Goal: Information Seeking & Learning: Learn about a topic

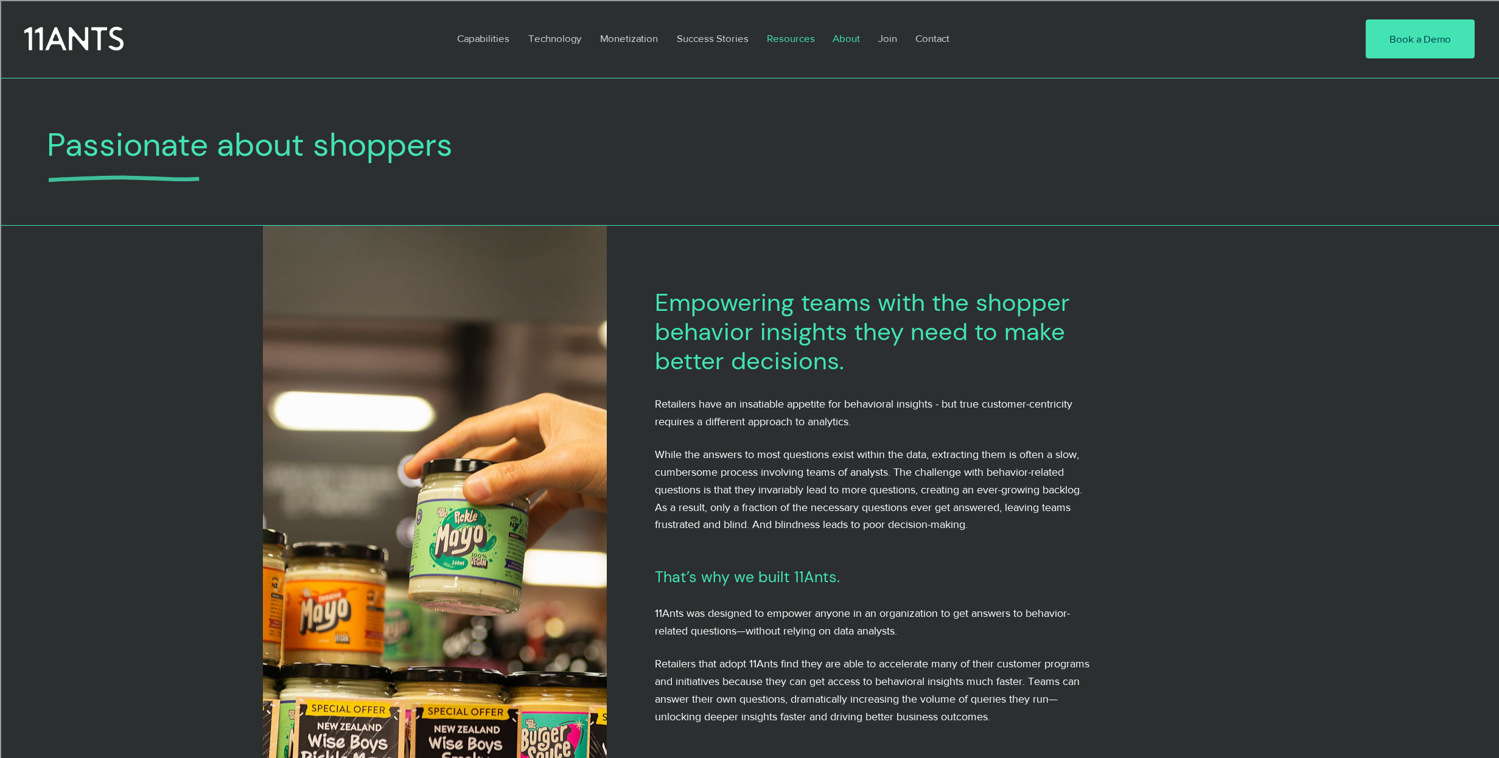
click at [788, 37] on p "Resources" at bounding box center [791, 38] width 60 height 28
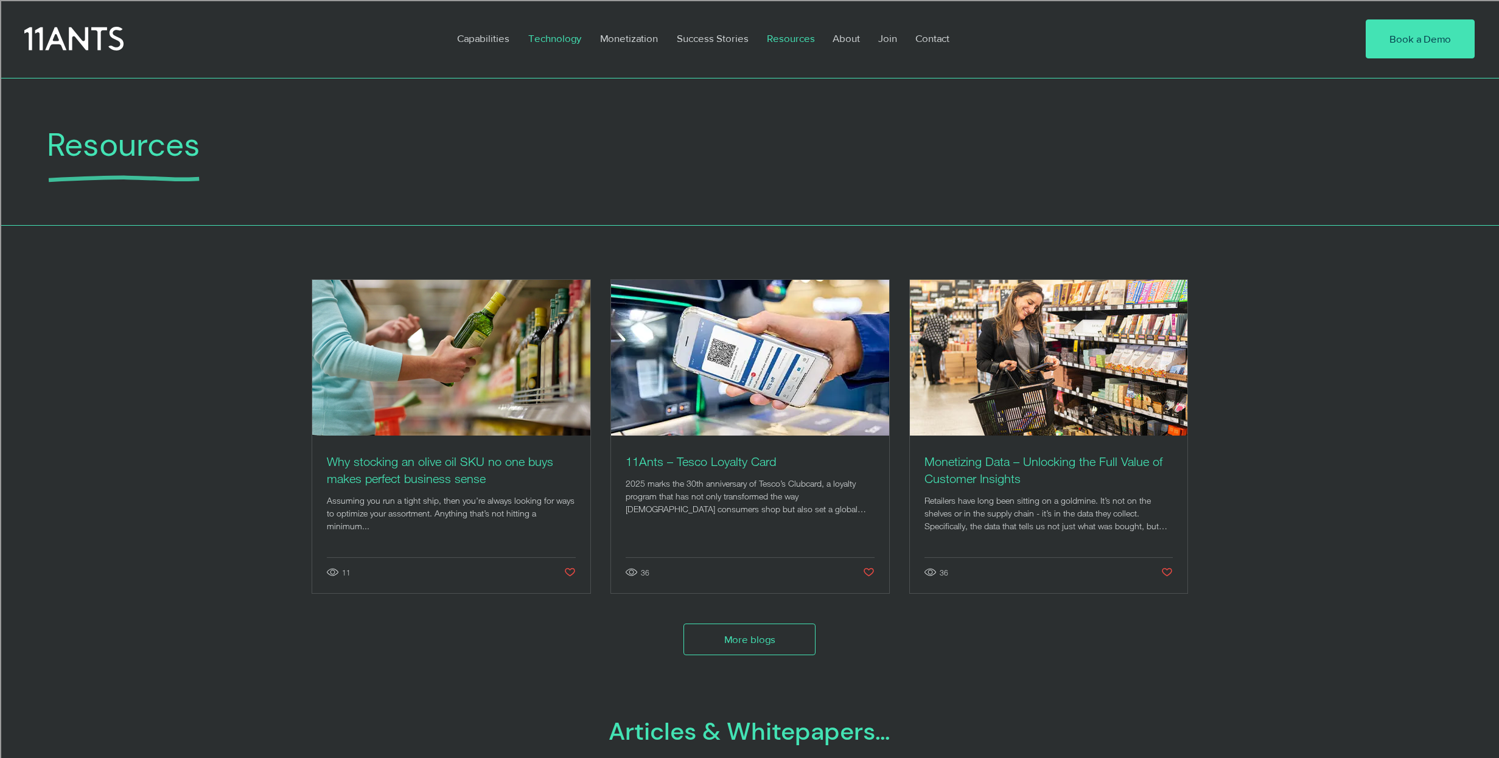
click at [554, 29] on p "Technology" at bounding box center [554, 38] width 65 height 28
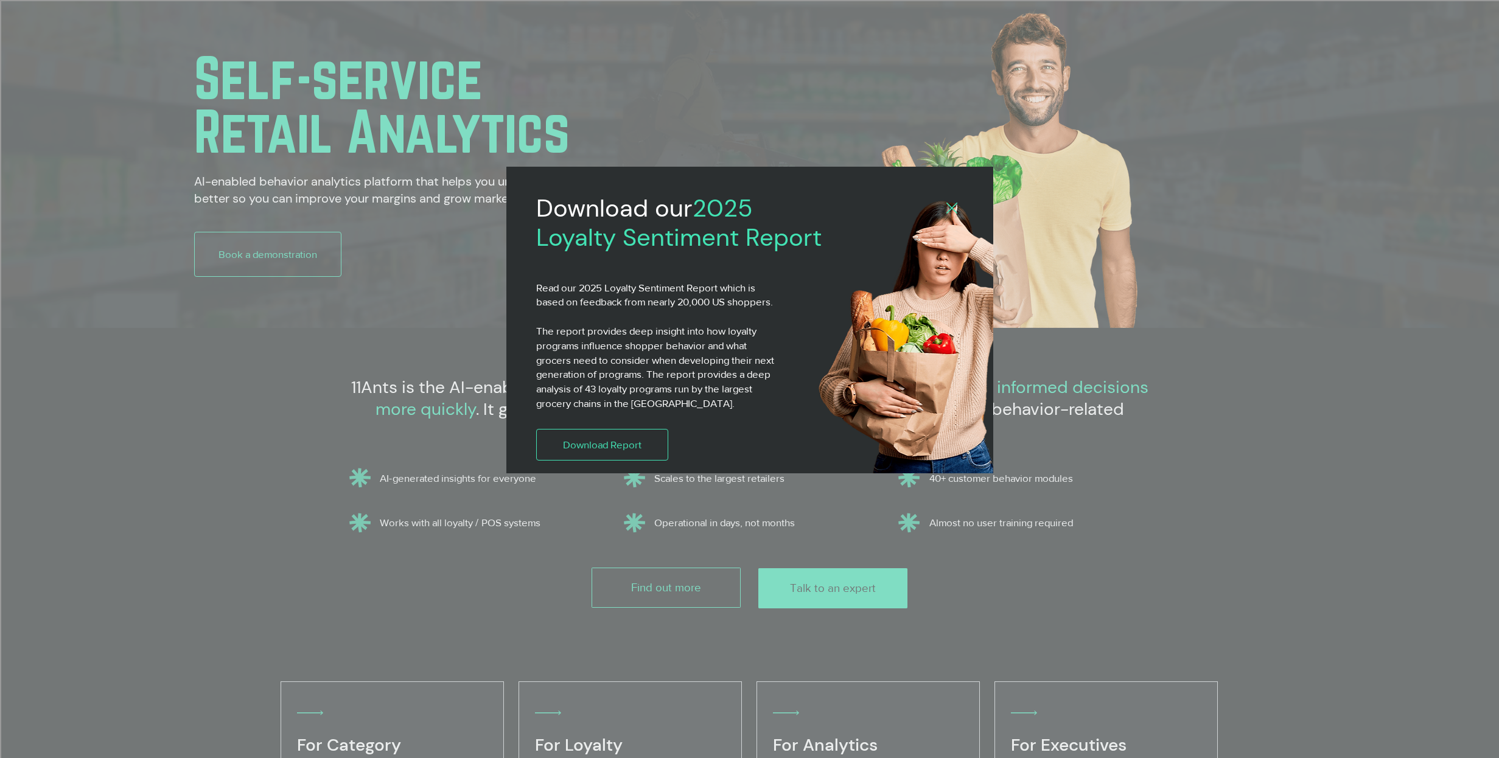
click at [951, 213] on div "Back to site" at bounding box center [951, 209] width 11 height 12
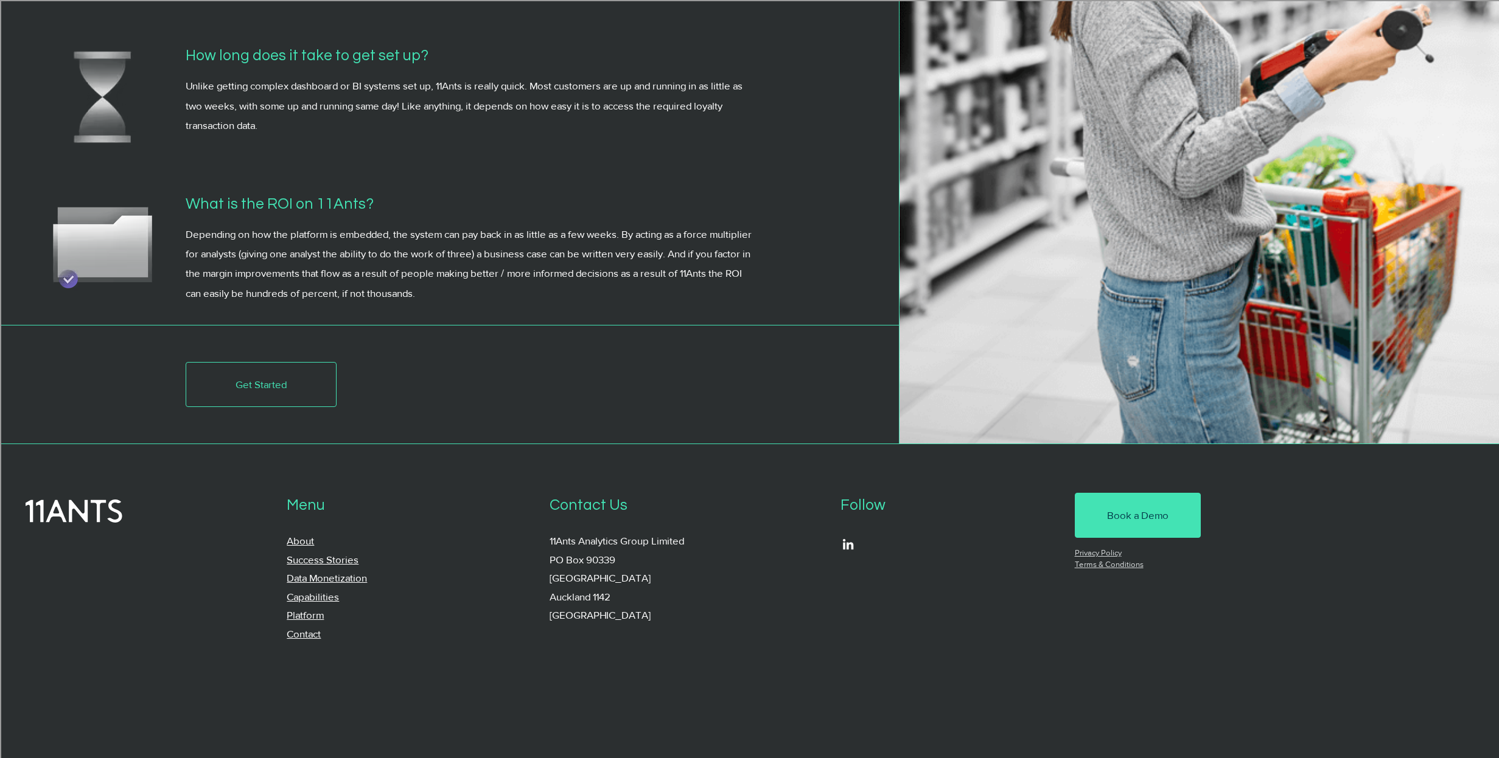
scroll to position [4952, 0]
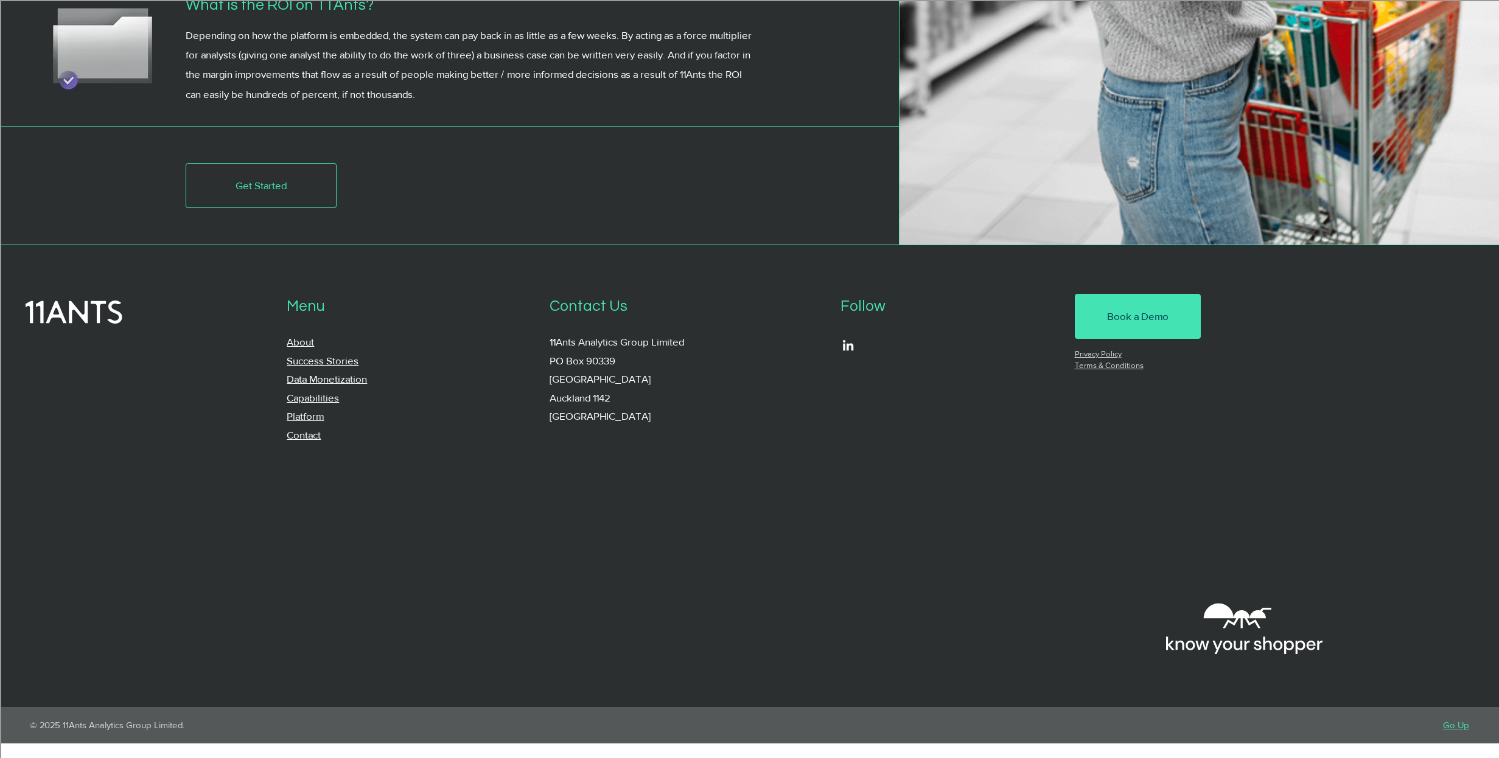
click at [448, 500] on div at bounding box center [749, 476] width 1499 height 462
click at [302, 422] on link "Platform" at bounding box center [305, 416] width 37 height 12
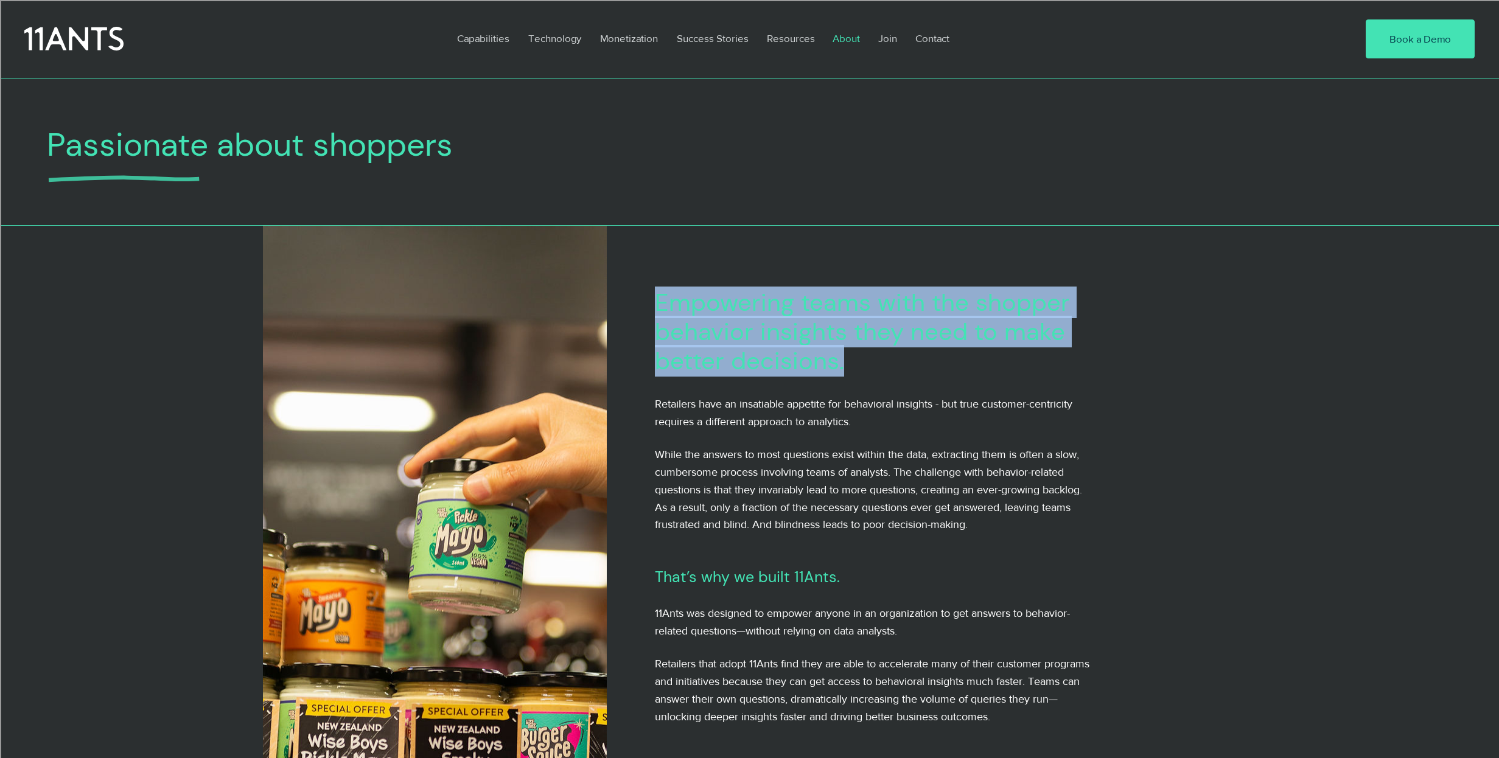
drag, startPoint x: 659, startPoint y: 299, endPoint x: 867, endPoint y: 366, distance: 219.2
click at [867, 366] on h2 "Empowering teams with the shopper behavior insights they need to make better de…" at bounding box center [894, 332] width 478 height 88
drag, startPoint x: 867, startPoint y: 366, endPoint x: 653, endPoint y: 304, distance: 223.2
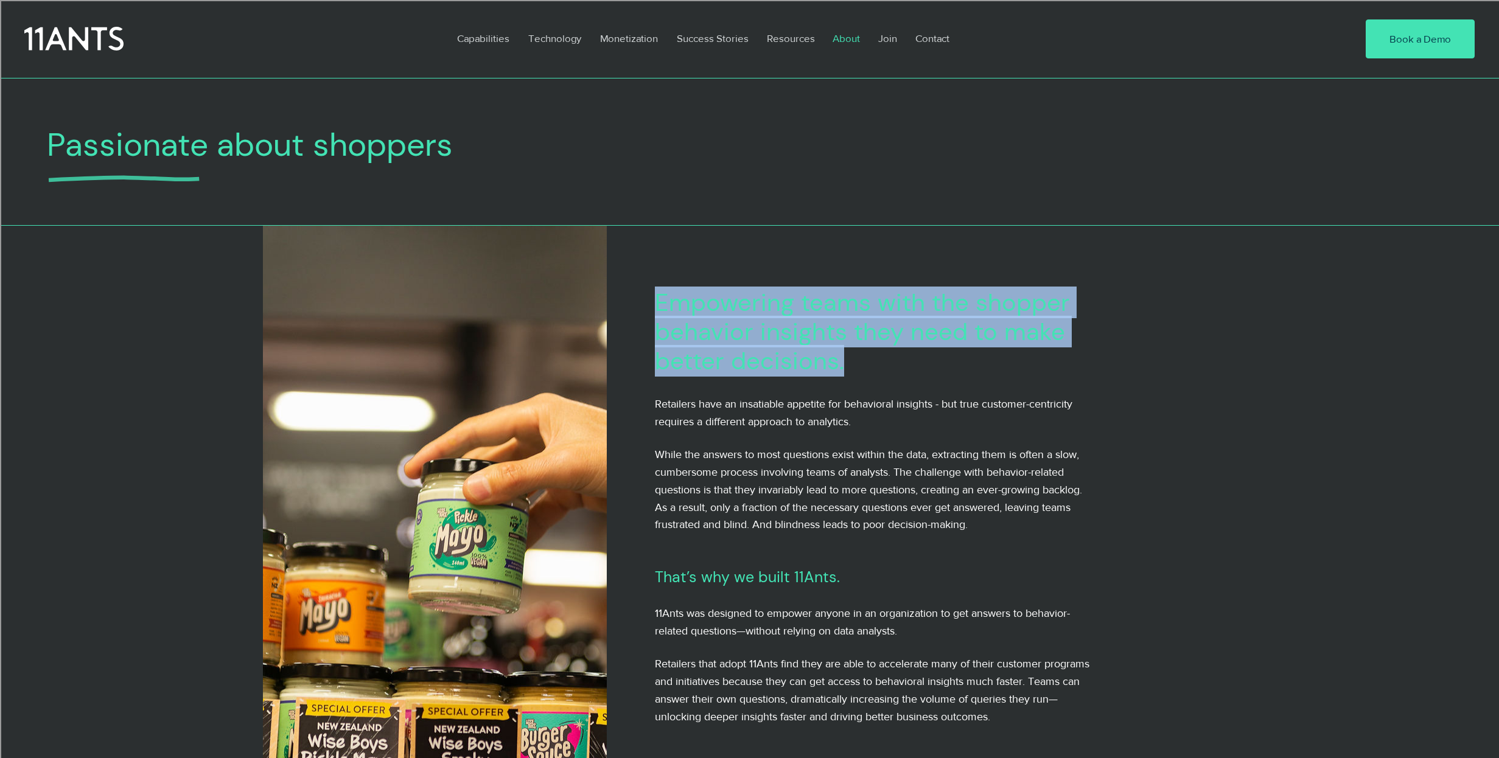
drag, startPoint x: 653, startPoint y: 304, endPoint x: 854, endPoint y: 373, distance: 212.5
click at [854, 373] on h2 "Empowering teams with the shopper behavior insights they need to make better de…" at bounding box center [894, 332] width 478 height 88
drag, startPoint x: 659, startPoint y: 304, endPoint x: 876, endPoint y: 365, distance: 225.6
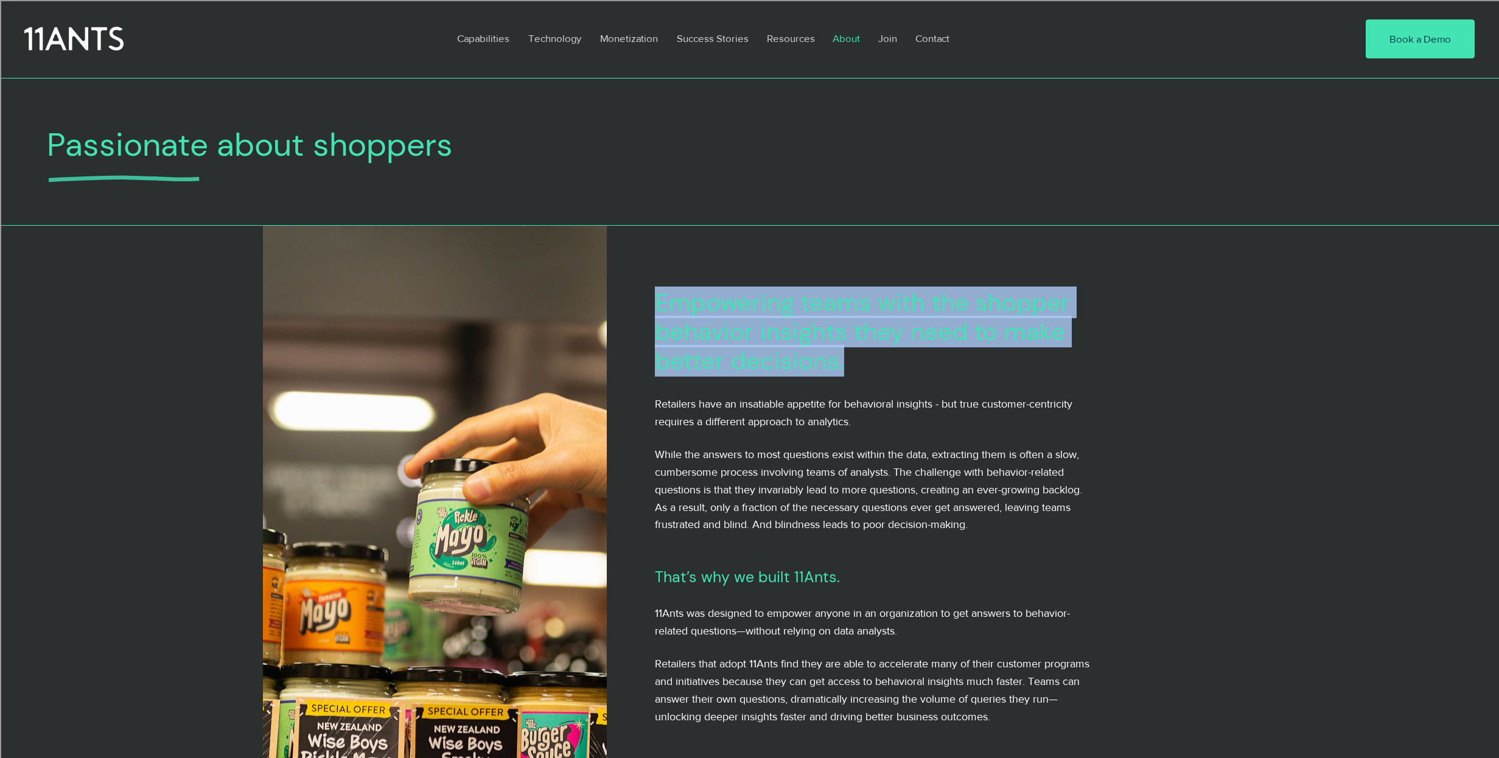
click at [876, 365] on h2 "Empowering teams with the shopper behavior insights they need to make better de…" at bounding box center [894, 332] width 478 height 88
drag, startPoint x: 851, startPoint y: 365, endPoint x: 624, endPoint y: 313, distance: 232.8
